Goal: Information Seeking & Learning: Learn about a topic

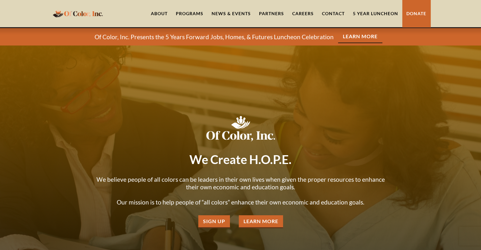
click at [353, 38] on link "Learn More" at bounding box center [360, 36] width 44 height 13
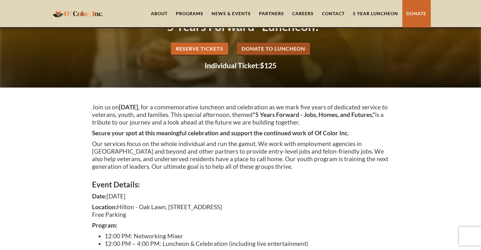
scroll to position [54, 0]
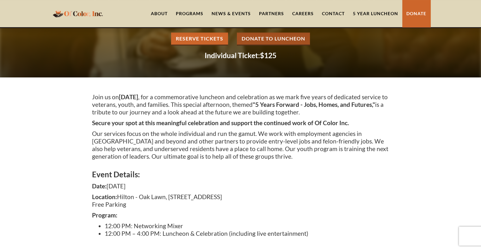
click at [192, 12] on div "Programs" at bounding box center [189, 13] width 27 height 6
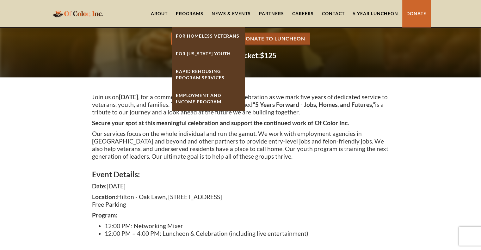
click at [199, 99] on link "Employment And Income Program" at bounding box center [208, 99] width 73 height 24
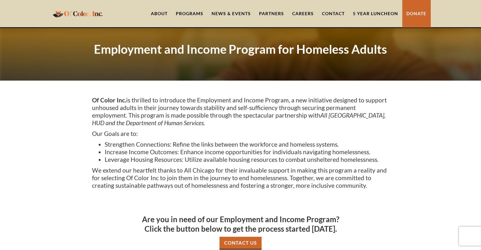
scroll to position [25, 0]
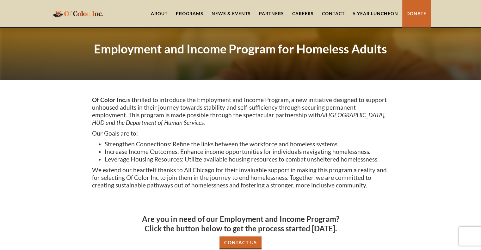
click at [195, 13] on div "Programs" at bounding box center [189, 13] width 27 height 6
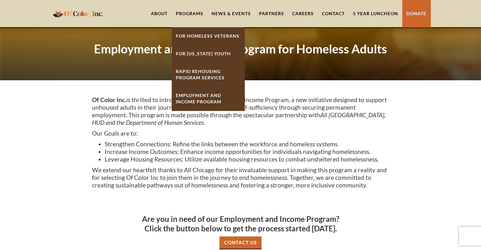
click at [199, 51] on link "For [US_STATE] Youth" at bounding box center [208, 54] width 73 height 18
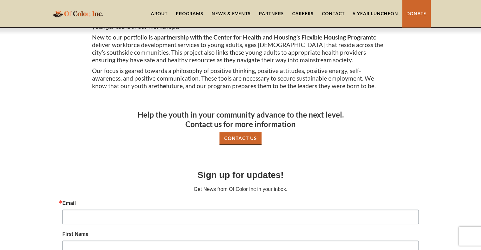
scroll to position [242, 0]
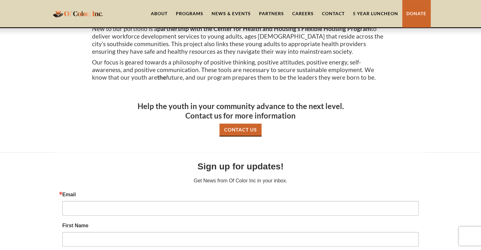
click at [254, 124] on link "Contact Us" at bounding box center [240, 130] width 42 height 13
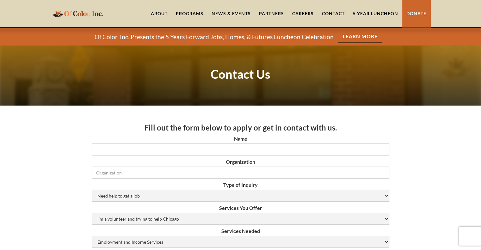
click at [233, 15] on link "News & Events" at bounding box center [230, 13] width 47 height 27
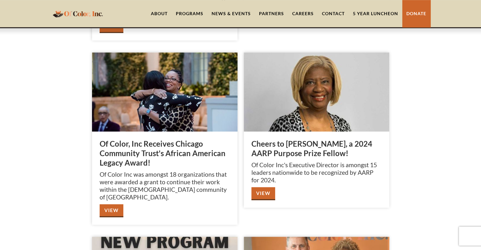
scroll to position [546, 0]
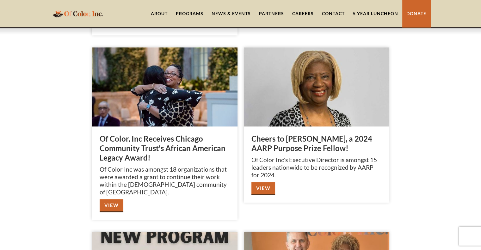
drag, startPoint x: 467, startPoint y: 103, endPoint x: 432, endPoint y: 75, distance: 45.9
click at [432, 75] on div "Exciting News! Join Us in Celebrating 5 Years of Impact. We are excited to invi…" at bounding box center [240, 178] width 481 height 1239
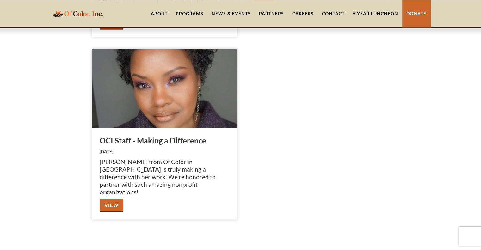
scroll to position [1101, 0]
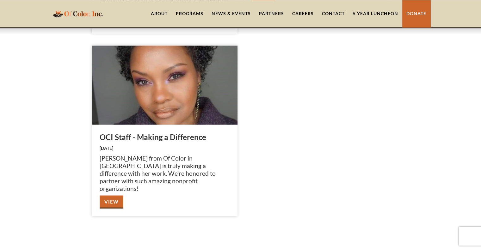
click at [117, 195] on link "View" at bounding box center [112, 201] width 24 height 13
click at [305, 10] on link "Careers" at bounding box center [303, 13] width 30 height 27
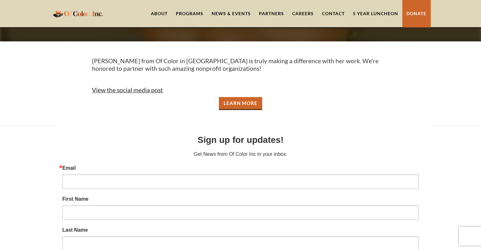
scroll to position [61, 0]
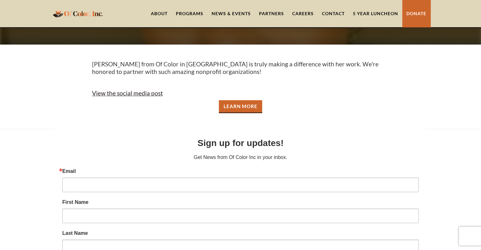
click at [129, 95] on link "View the social media post" at bounding box center [127, 92] width 71 height 7
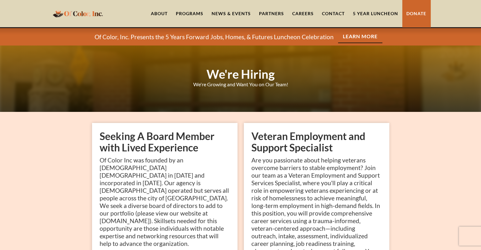
click at [268, 15] on link "Partners" at bounding box center [271, 13] width 33 height 27
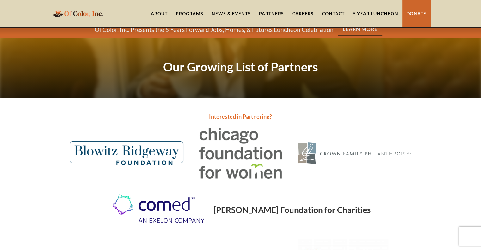
scroll to position [9, 0]
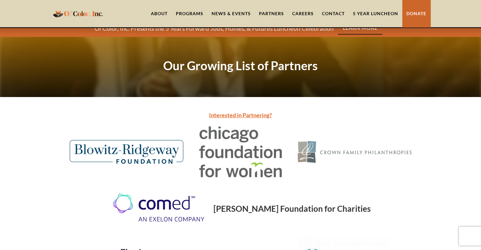
click at [228, 11] on link "News & Events" at bounding box center [230, 13] width 47 height 27
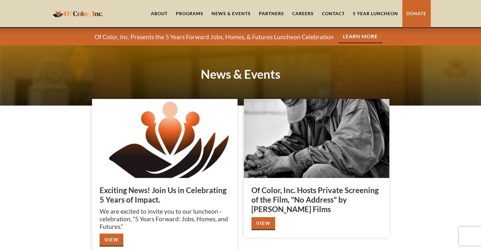
click at [161, 14] on link "About" at bounding box center [159, 13] width 25 height 27
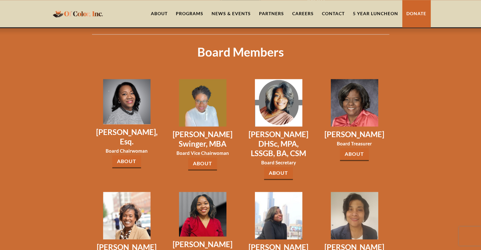
scroll to position [899, 0]
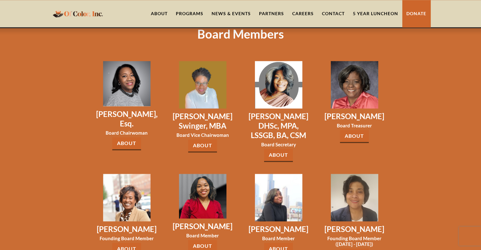
click at [305, 234] on div "[PERSON_NAME] Board Member About [PERSON_NAME]" at bounding box center [279, 212] width 76 height 100
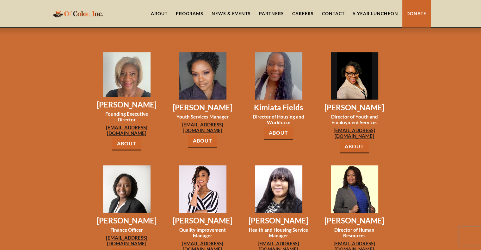
scroll to position [526, 0]
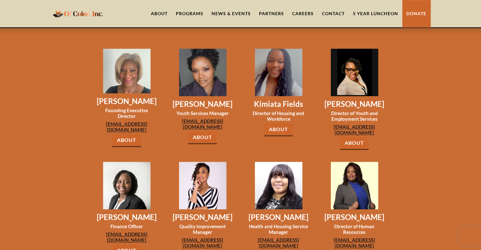
click at [132, 134] on link "About" at bounding box center [126, 140] width 29 height 13
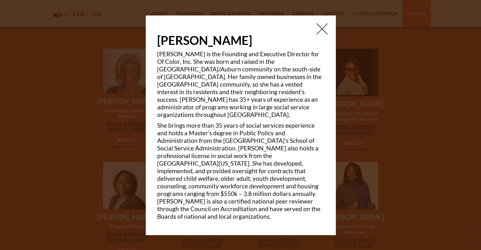
click at [320, 34] on img at bounding box center [321, 28] width 11 height 11
